Goal: Task Accomplishment & Management: Manage account settings

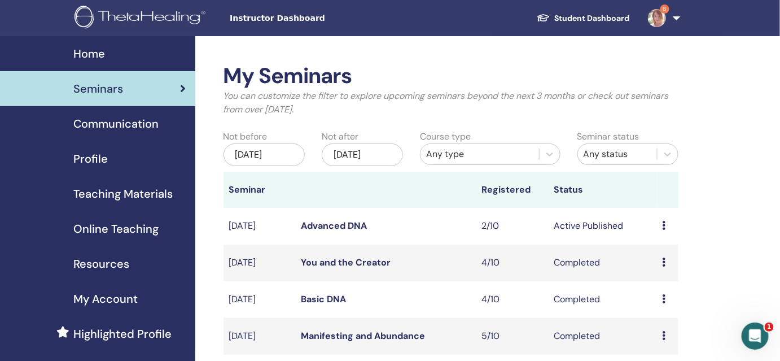
click at [621, 227] on td "Active Published" at bounding box center [602, 226] width 108 height 37
click at [664, 227] on icon at bounding box center [663, 225] width 3 height 9
click at [668, 269] on link "Attendees" at bounding box center [664, 270] width 43 height 12
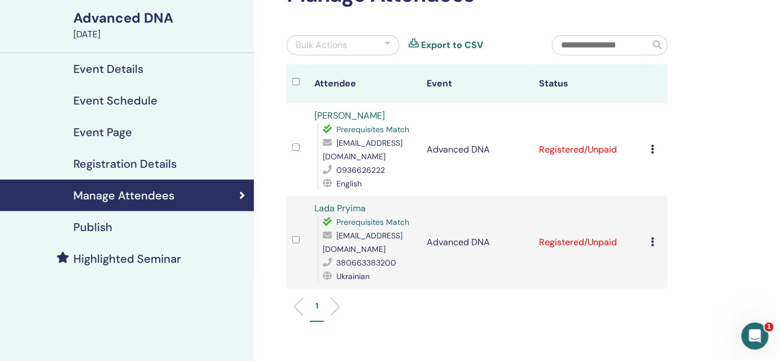
scroll to position [80, 0]
